Goal: Download file/media

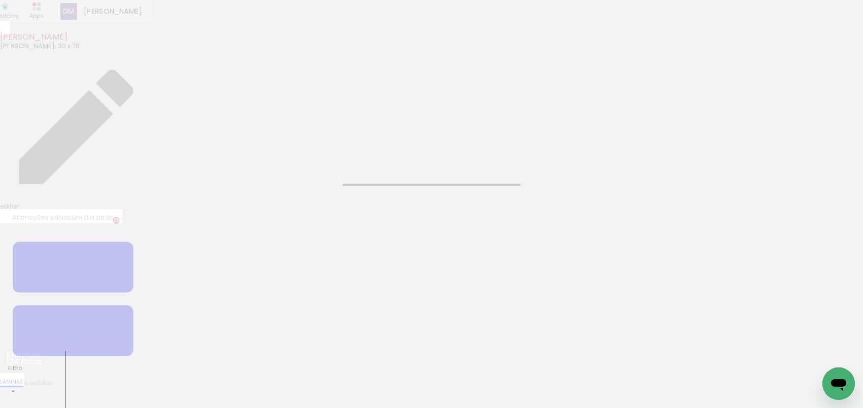
type input "JPG"
type input "Alta, 300 DPI"
